Goal: Task Accomplishment & Management: Complete application form

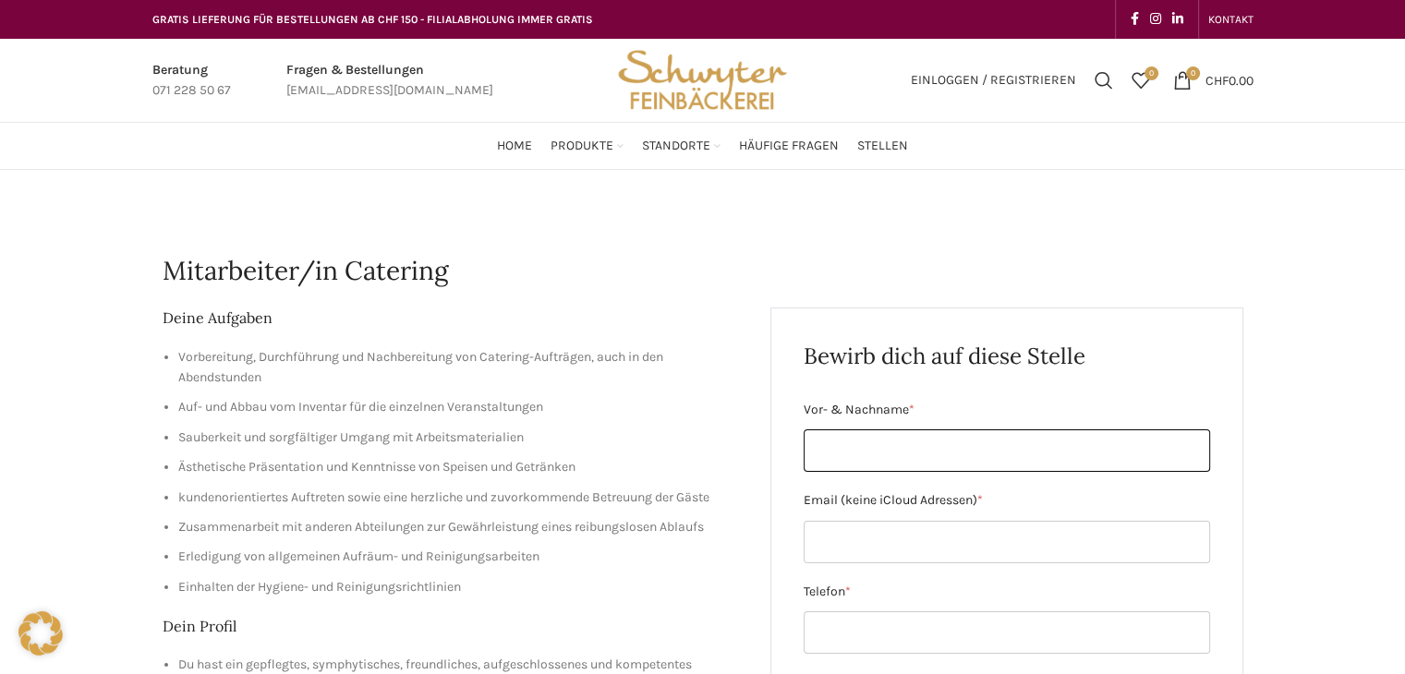
click at [874, 452] on input "Vor- & Nachname *" at bounding box center [1007, 450] width 406 height 42
type input "[PERSON_NAME]"
type input "[EMAIL_ADDRESS][DOMAIN_NAME]"
type input "0765600426"
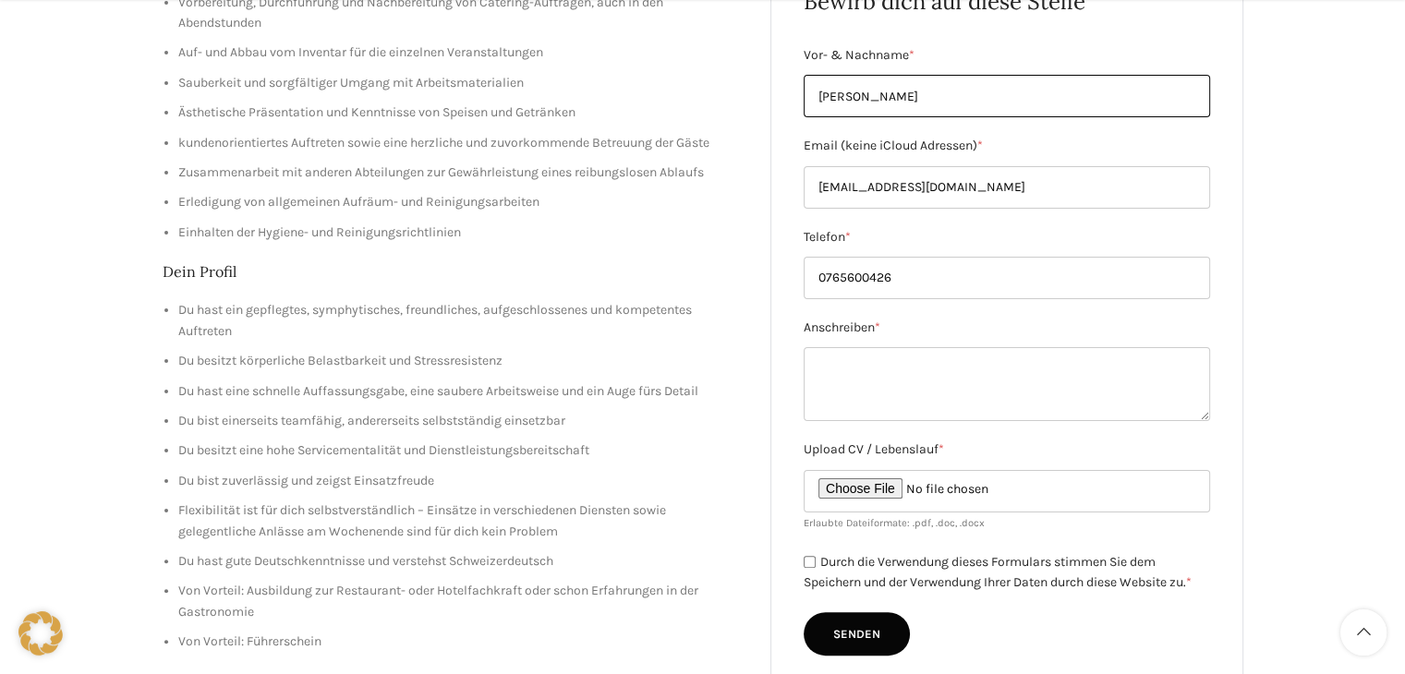
scroll to position [369, 0]
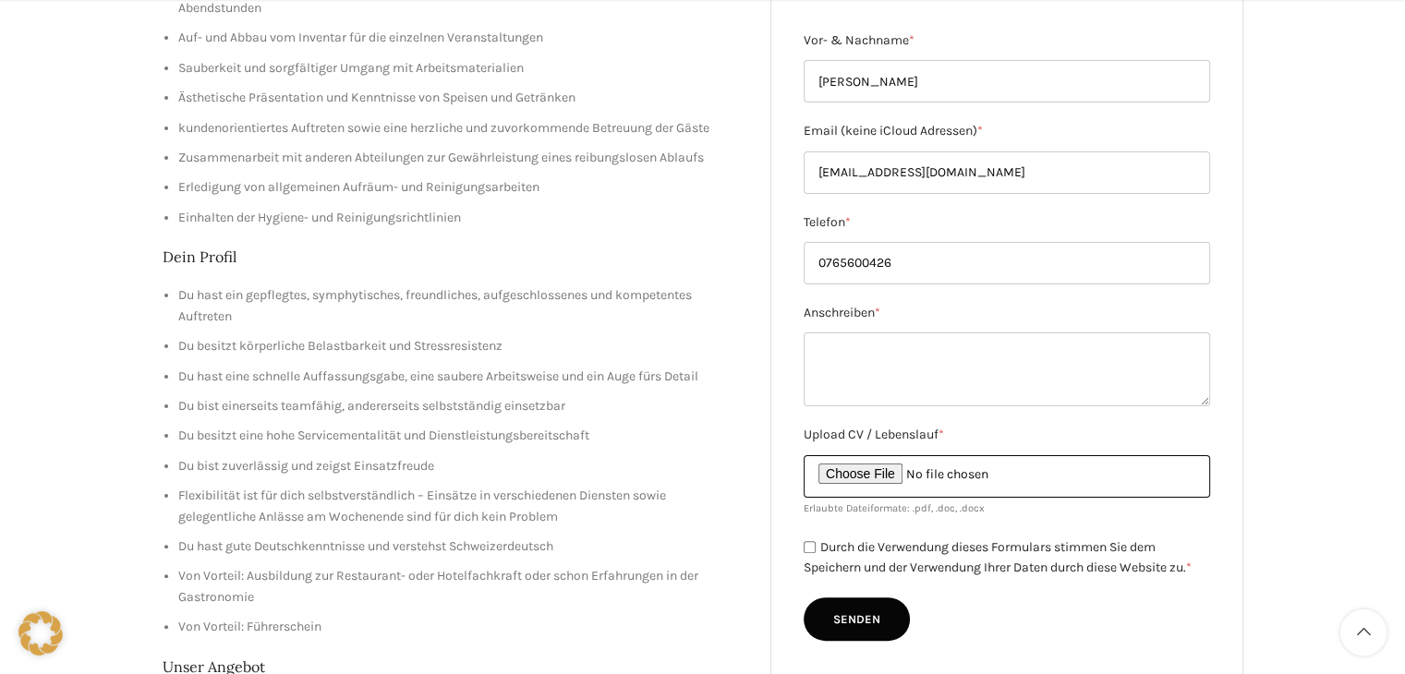
click at [866, 478] on input "Upload CV / Lebenslauf *" at bounding box center [1007, 476] width 406 height 42
type input "C:\fakepath\Lebenslauf .pdf"
click at [806, 544] on input "Durch die Verwendung dieses Formulars stimmen Sie dem Speichern und der Verwend…" at bounding box center [810, 547] width 12 height 12
checkbox input "true"
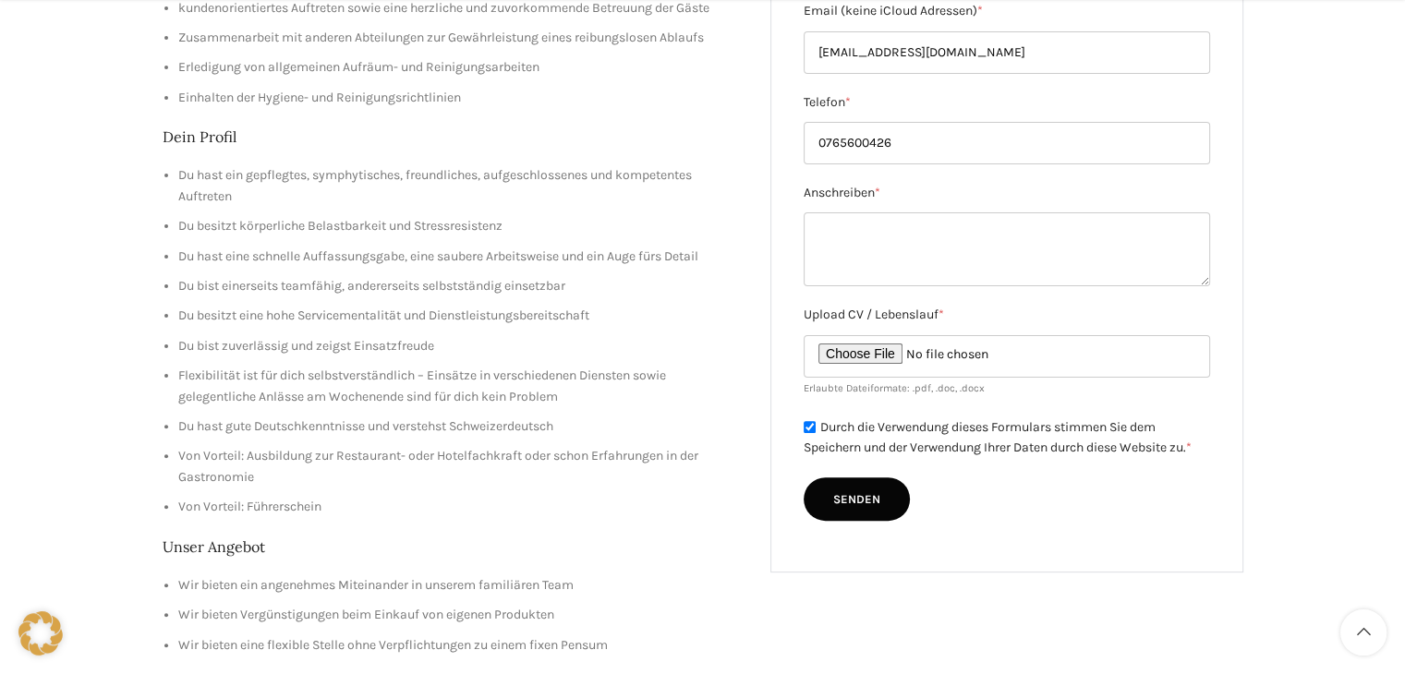
scroll to position [615, 0]
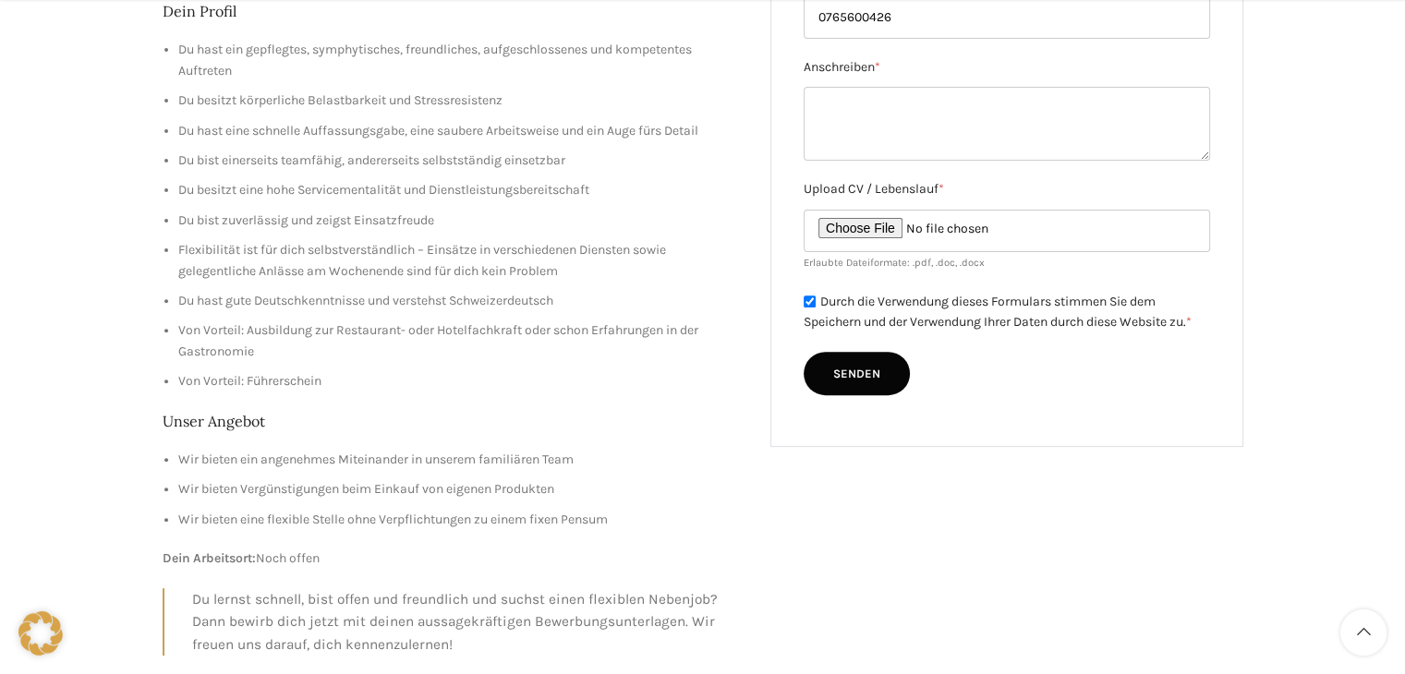
click at [862, 377] on input "Senden" at bounding box center [857, 374] width 106 height 44
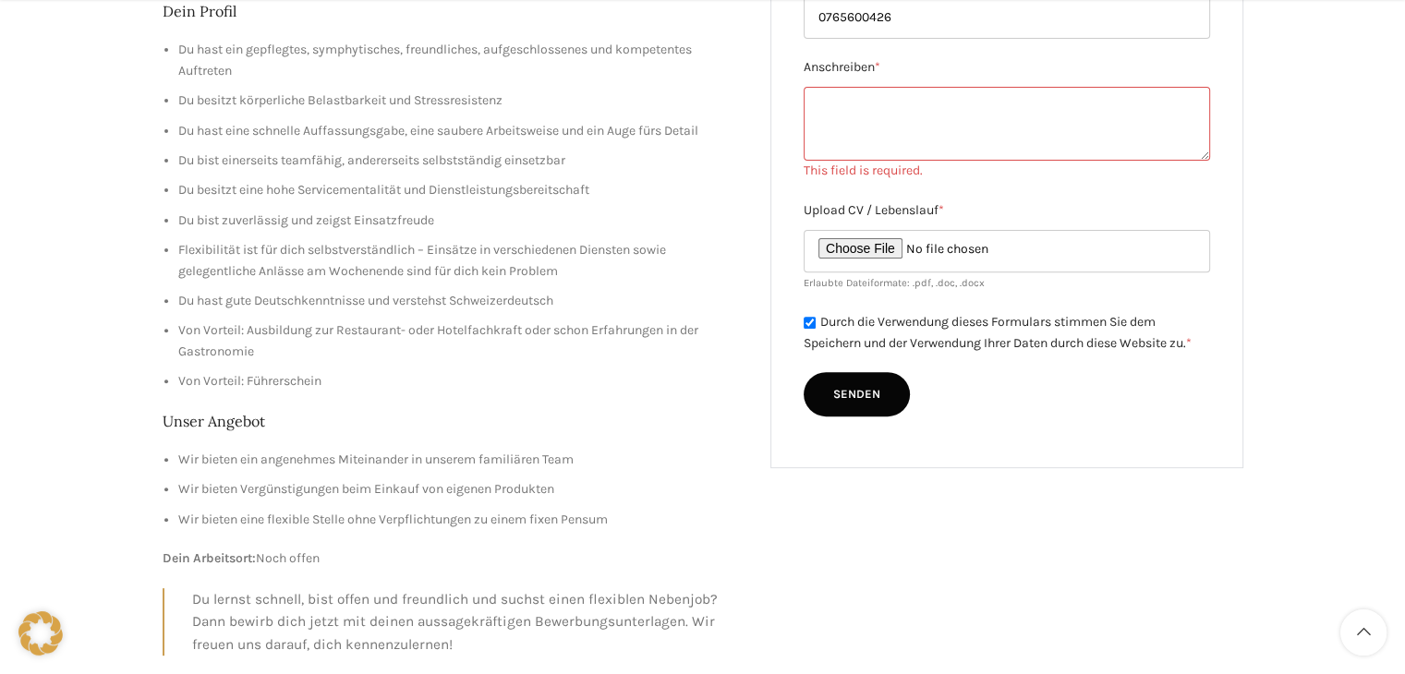
click at [830, 115] on textarea "Anschreiben *" at bounding box center [1007, 124] width 406 height 74
paste textarea "Sehr geehrte Damen und Herren Ich würde gerne für Sie arbeiten Ich bin bereit, …"
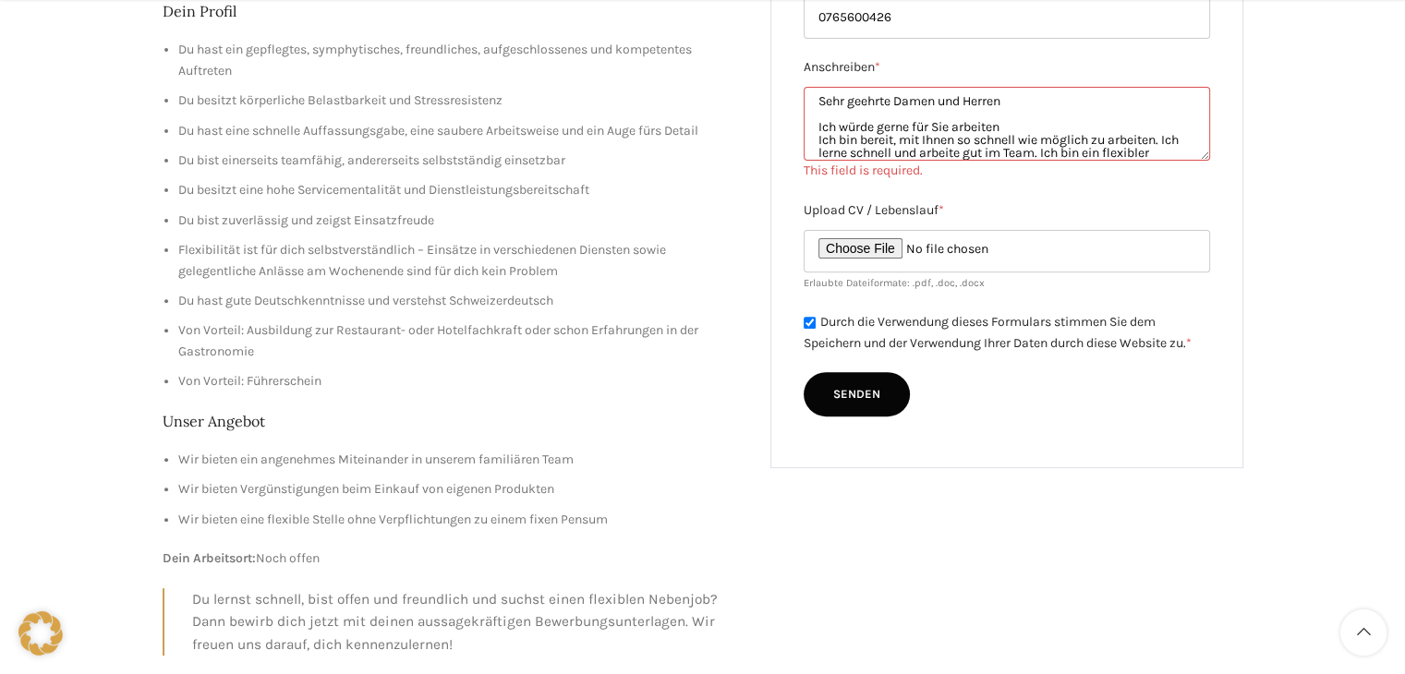
scroll to position [91, 0]
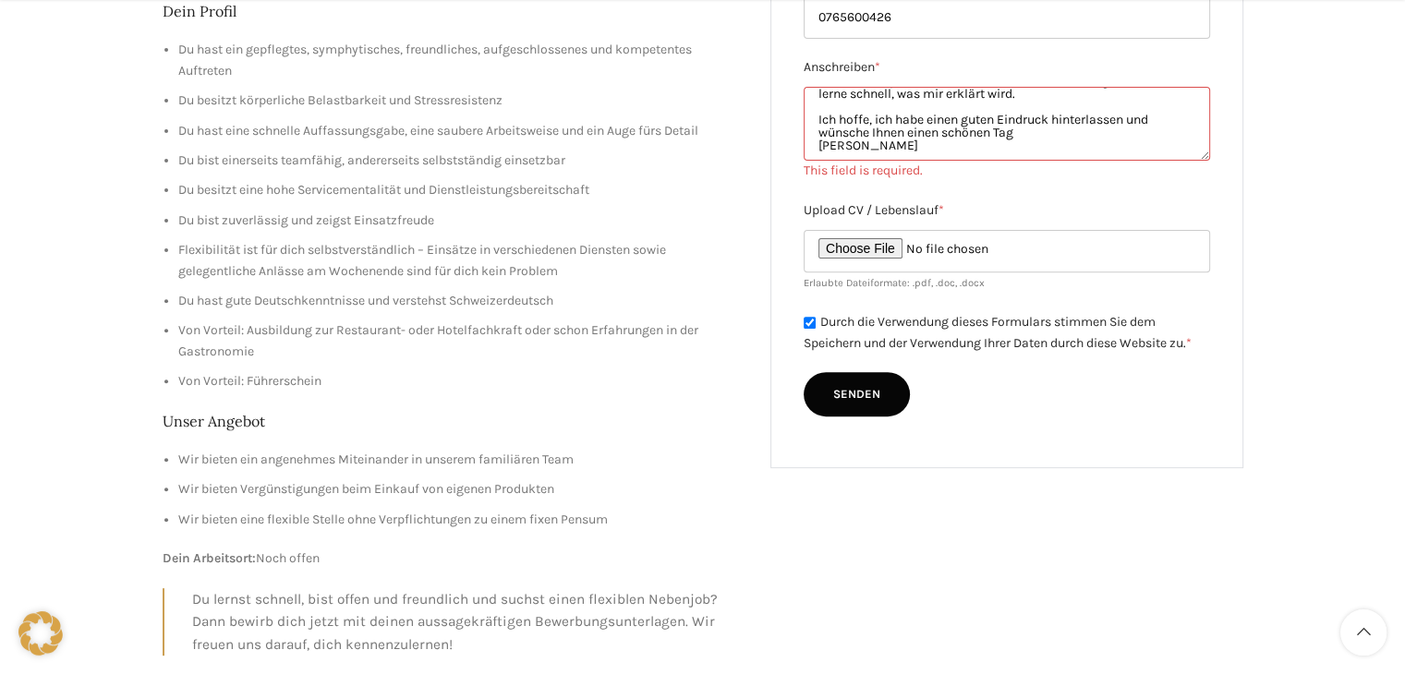
type textarea "Sehr geehrte Damen und Herren Ich würde gerne für Sie arbeiten Ich bin bereit, …"
click at [850, 393] on input "Senden" at bounding box center [857, 394] width 106 height 44
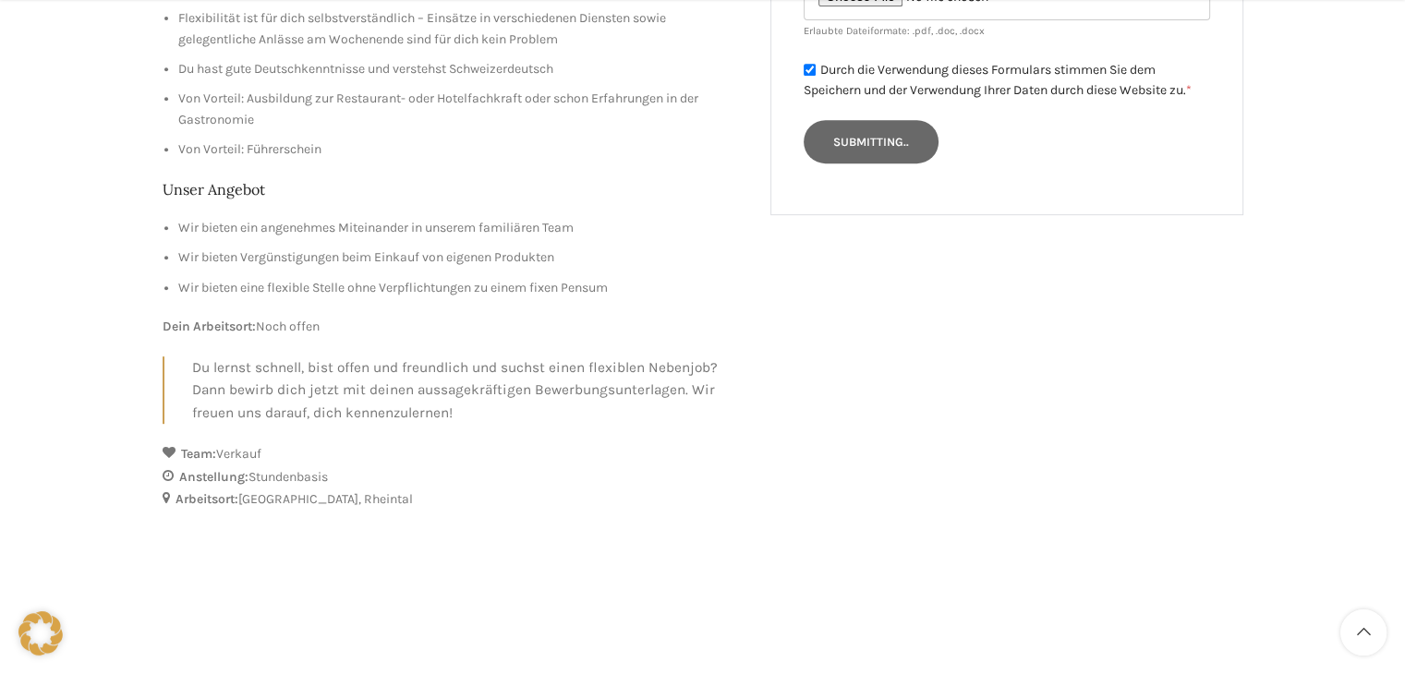
scroll to position [862, 0]
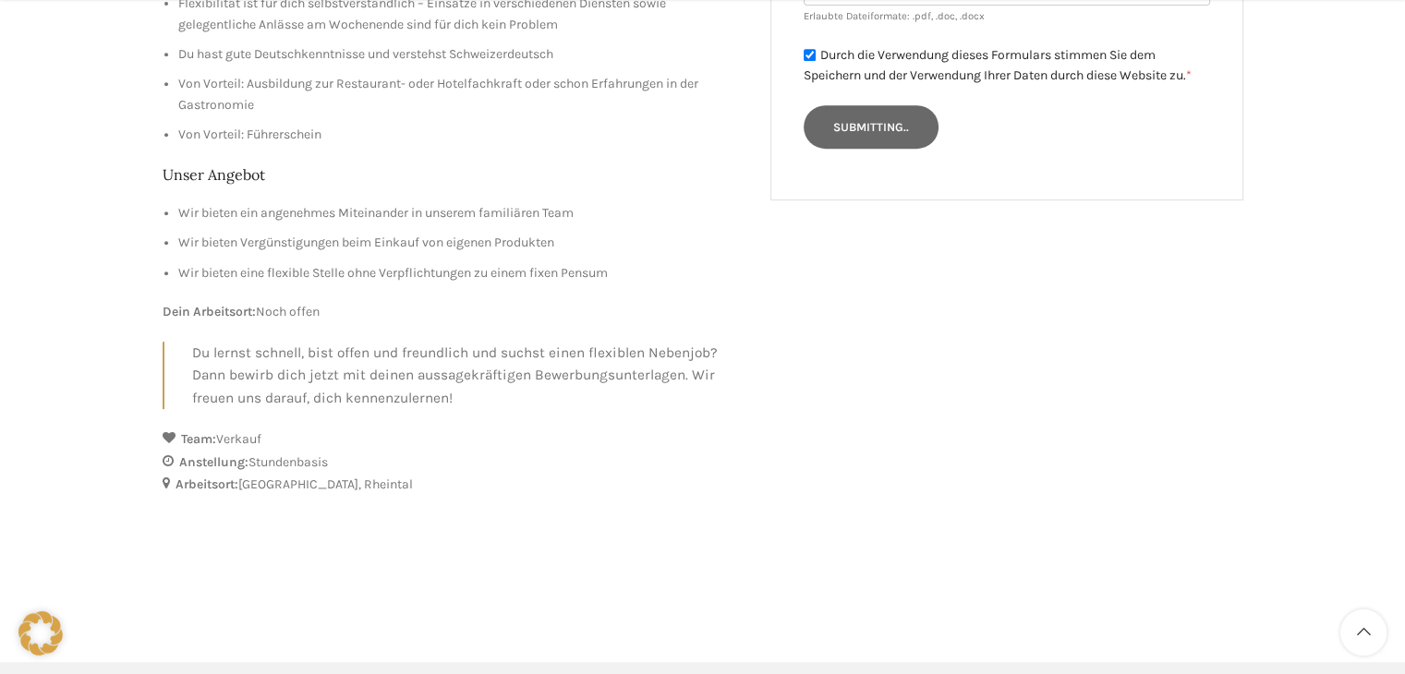
type input "Senden"
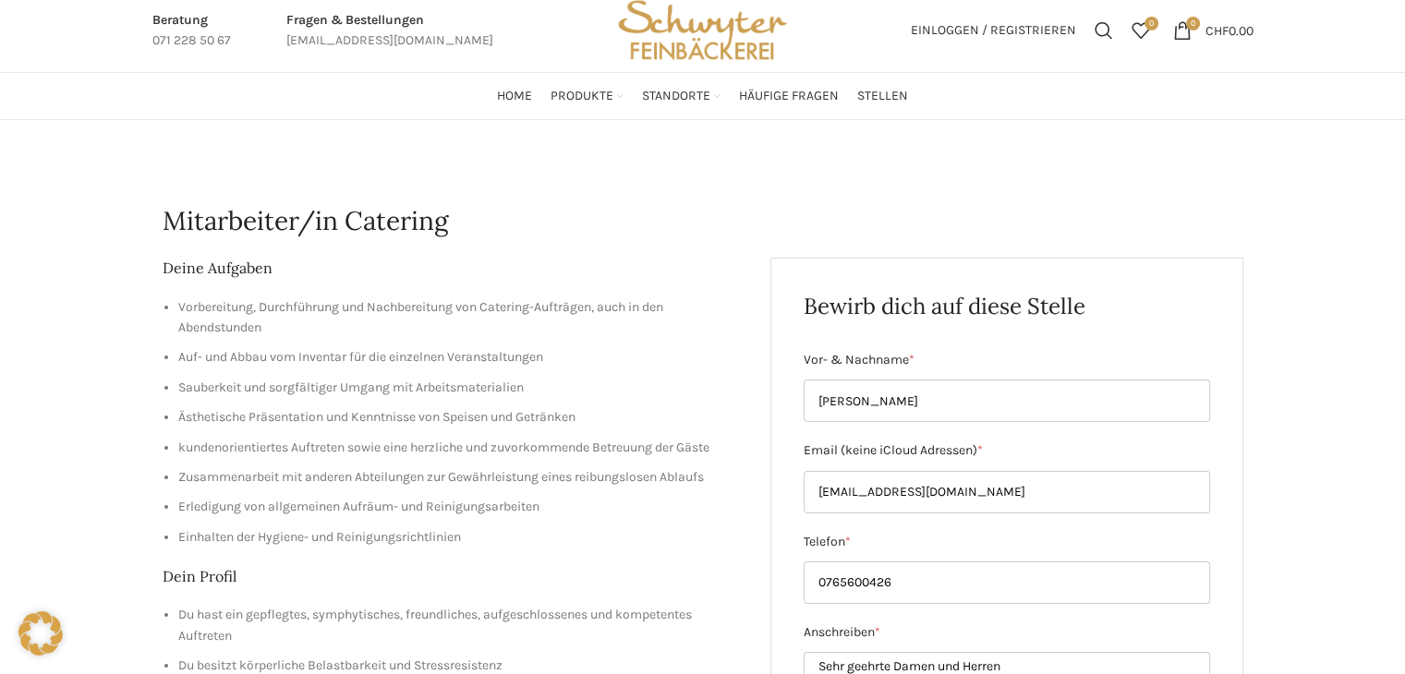
scroll to position [0, 0]
